Goal: Information Seeking & Learning: Understand process/instructions

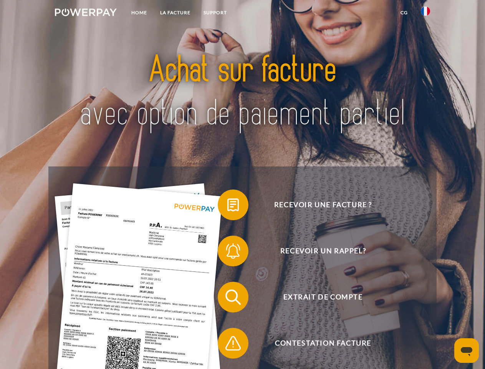
click at [86, 13] on img at bounding box center [86, 12] width 62 height 8
click at [425, 13] on img at bounding box center [425, 11] width 9 height 9
click at [404, 13] on link "CG" at bounding box center [404, 13] width 20 height 14
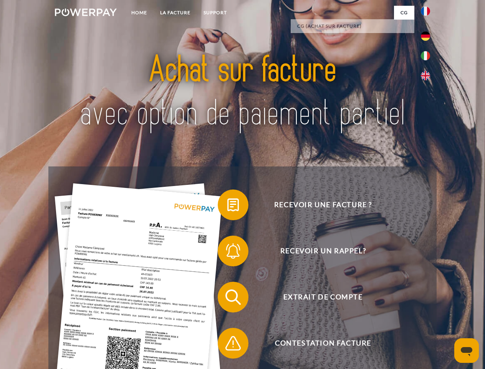
click at [227, 206] on span at bounding box center [221, 204] width 38 height 38
click at [227, 252] on span at bounding box center [221, 251] width 38 height 38
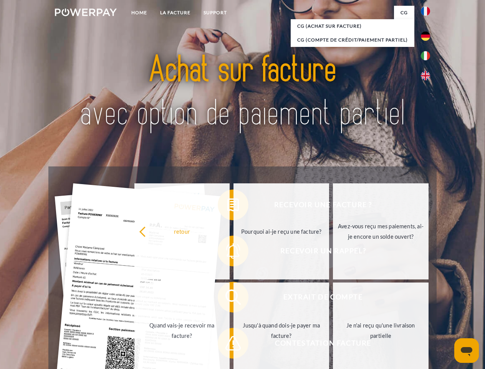
click at [233, 298] on link "Jusqu'à quand dois-je payer ma facture?" at bounding box center [281, 330] width 96 height 96
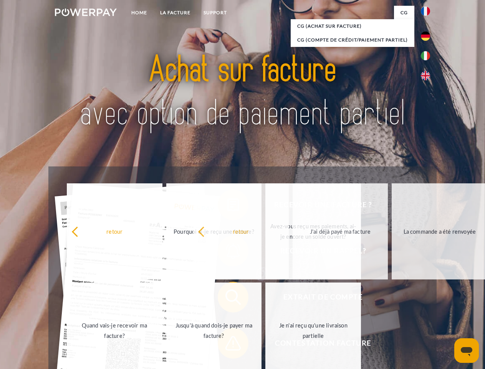
click at [227, 344] on span at bounding box center [221, 343] width 38 height 38
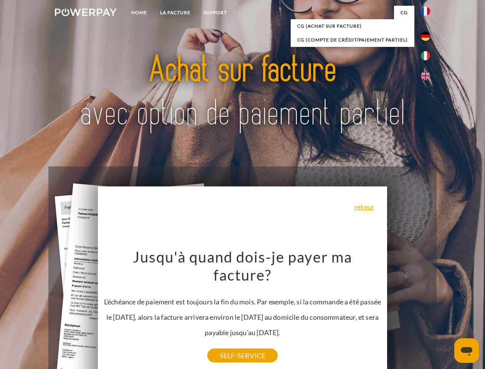
click at [467, 350] on icon "Ouvrir la fenêtre de messagerie" at bounding box center [467, 351] width 12 height 9
